Goal: Task Accomplishment & Management: Use online tool/utility

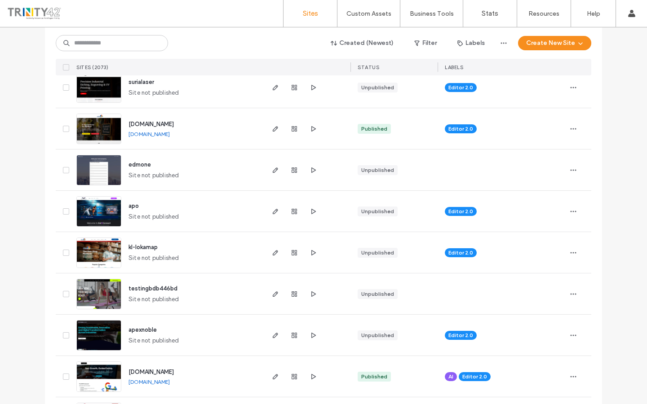
scroll to position [238, 0]
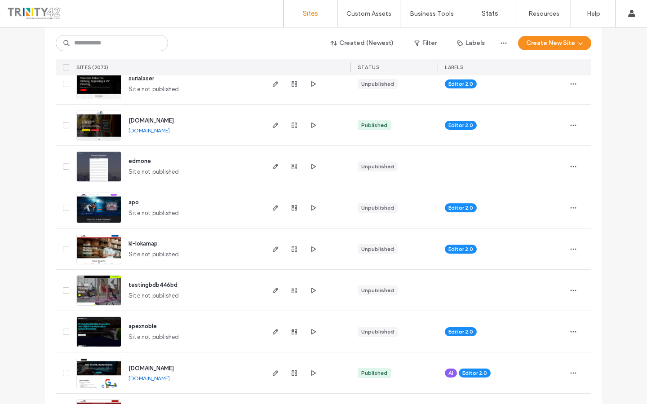
click at [108, 223] on div "apo Site not published" at bounding box center [168, 207] width 190 height 41
click at [104, 215] on img at bounding box center [99, 223] width 44 height 61
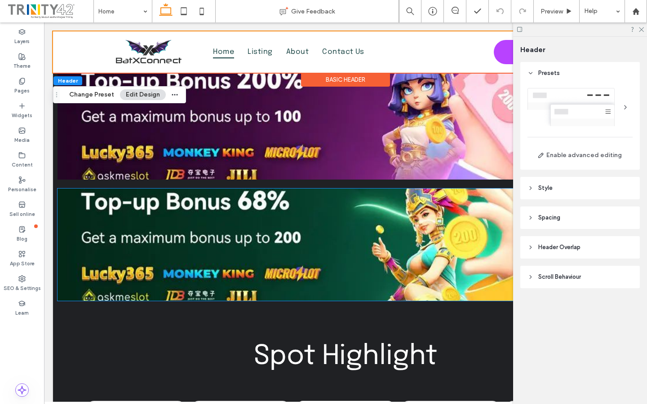
scroll to position [1048, 0]
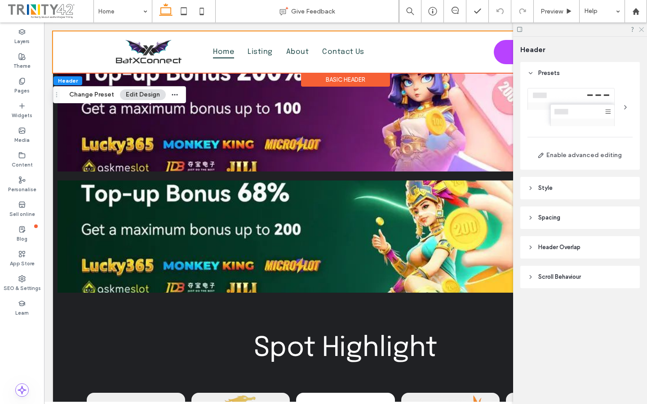
click at [643, 29] on icon at bounding box center [641, 29] width 6 height 6
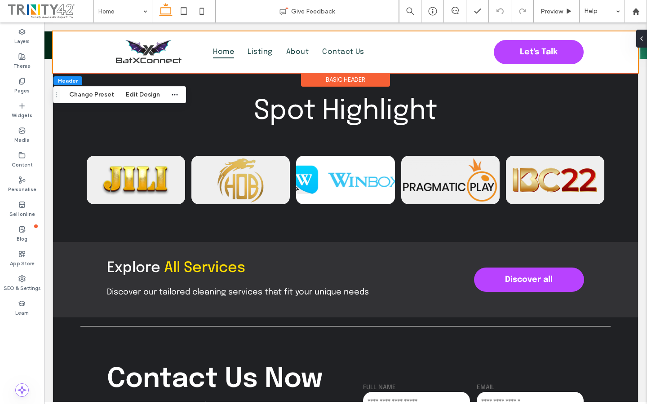
scroll to position [1294, 0]
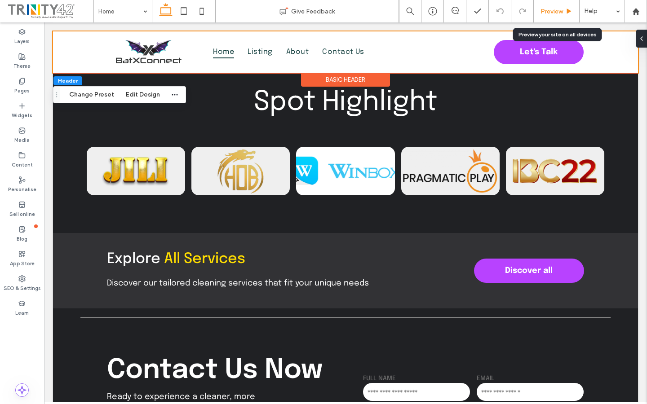
click at [561, 11] on span "Preview" at bounding box center [551, 12] width 22 height 8
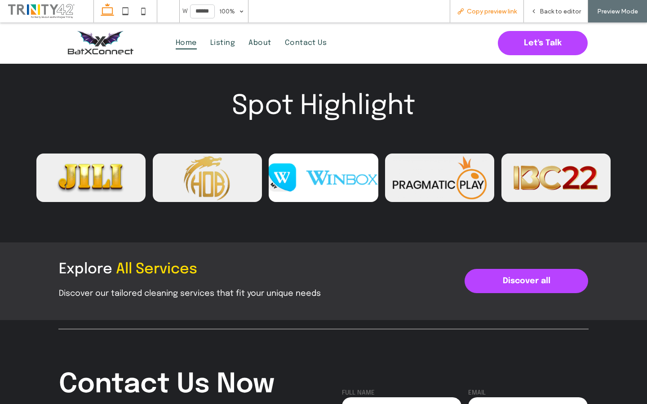
click at [497, 17] on div "Copy preview link" at bounding box center [487, 11] width 74 height 22
click at [497, 13] on span "Copy preview link" at bounding box center [492, 12] width 50 height 8
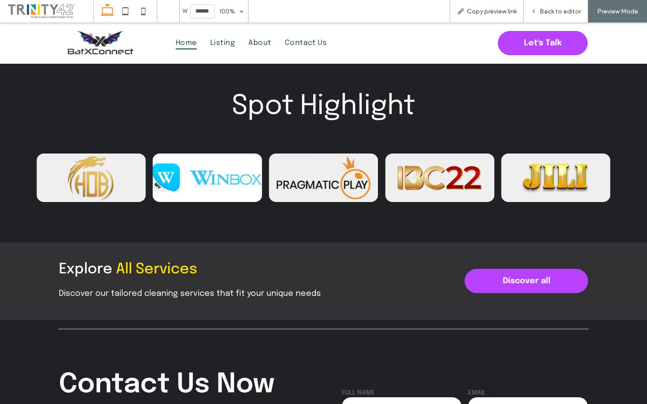
scroll to position [0, 0]
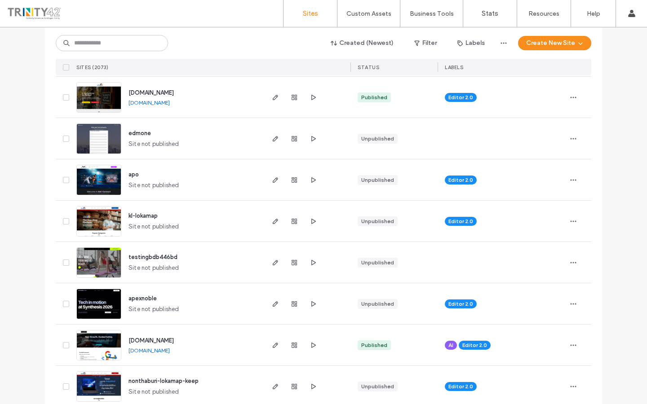
scroll to position [273, 0]
